Goal: Use online tool/utility: Utilize a website feature to perform a specific function

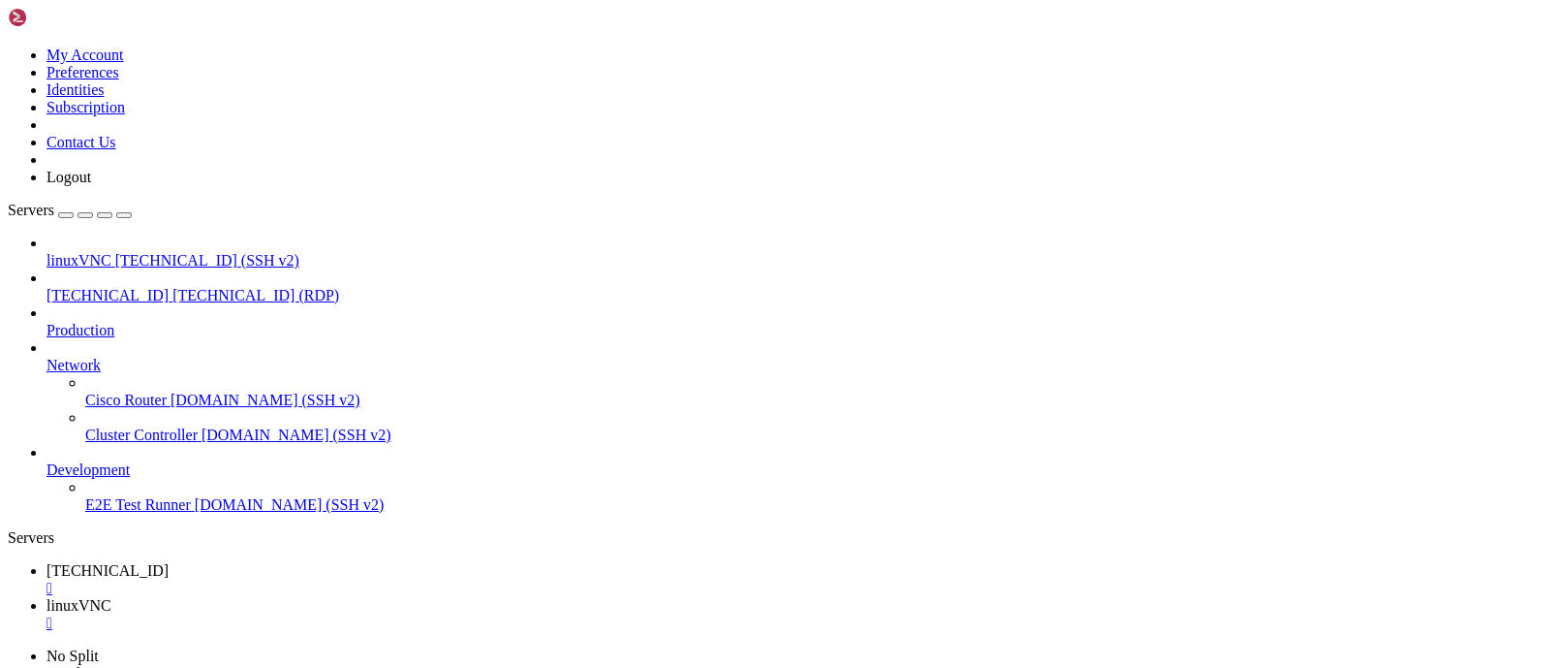
click at [326, 562] on link "[TECHNICAL_ID] " at bounding box center [795, 579] width 1496 height 35
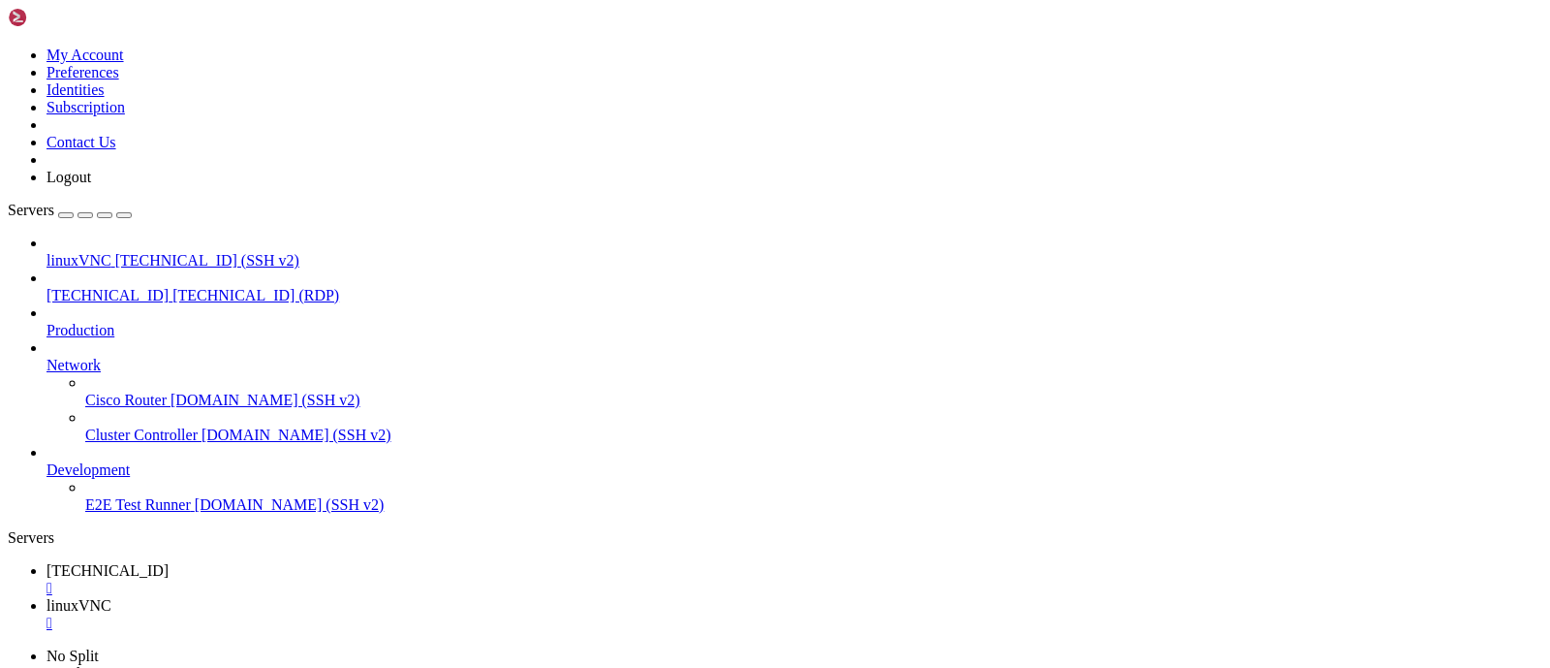
drag, startPoint x: 1303, startPoint y: 1312, endPoint x: 1307, endPoint y: 1333, distance: 21.7
